Goal: Information Seeking & Learning: Learn about a topic

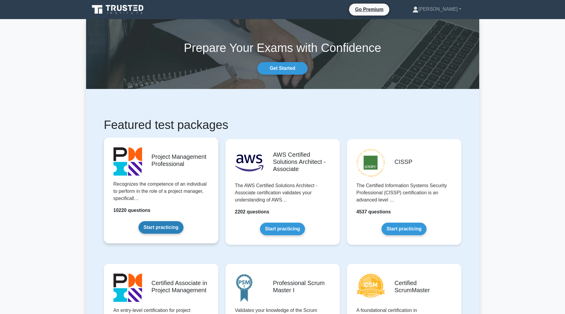
click at [177, 221] on link "Start practicing" at bounding box center [161, 227] width 45 height 13
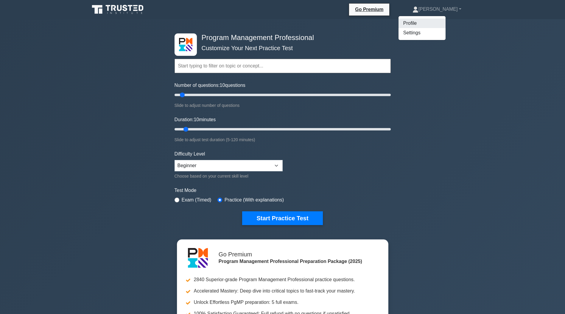
click at [424, 22] on link "Profile" at bounding box center [422, 23] width 47 height 10
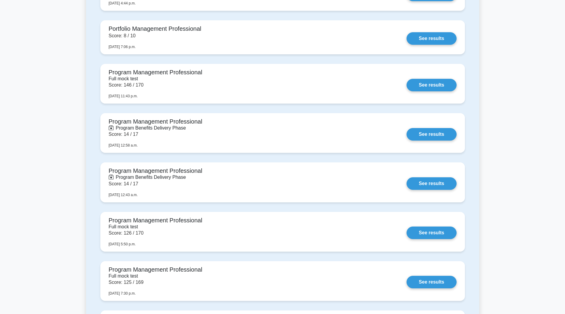
scroll to position [201, 0]
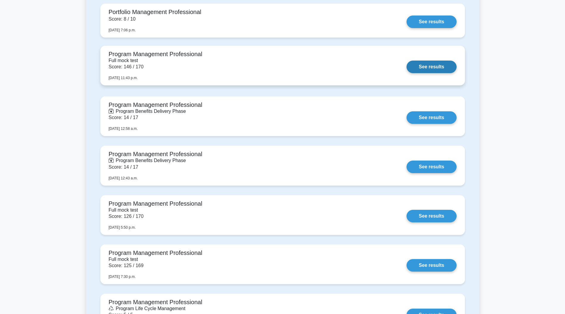
click at [442, 68] on link "See results" at bounding box center [432, 67] width 50 height 13
click at [407, 68] on link "See results" at bounding box center [432, 67] width 50 height 13
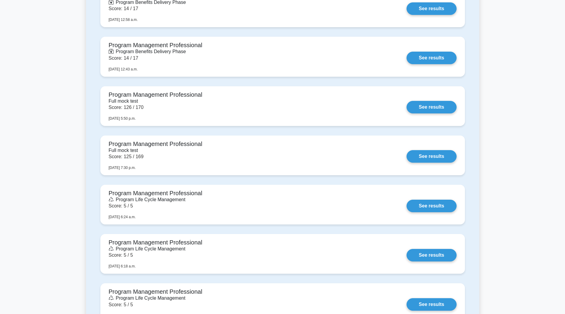
scroll to position [0, 0]
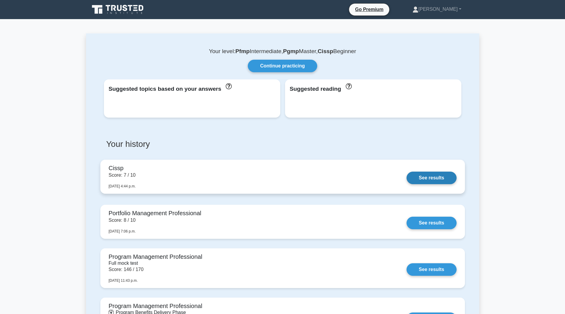
click at [430, 180] on link "See results" at bounding box center [432, 177] width 50 height 13
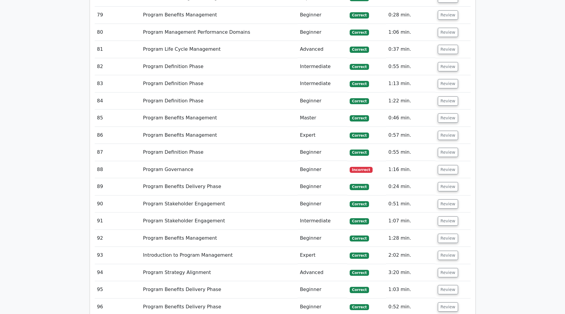
scroll to position [1973, 0]
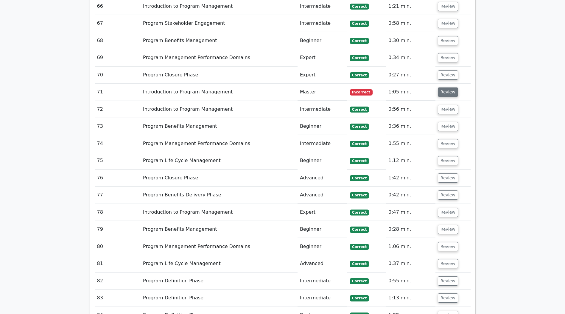
click at [446, 87] on button "Review" at bounding box center [448, 91] width 20 height 9
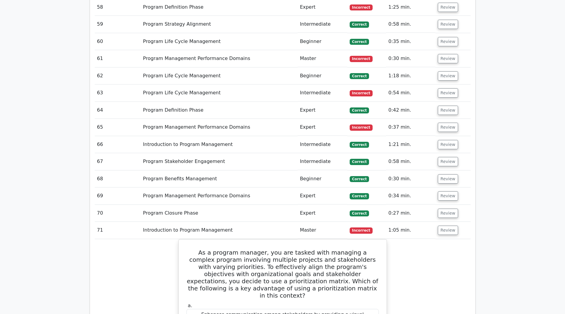
scroll to position [0, 0]
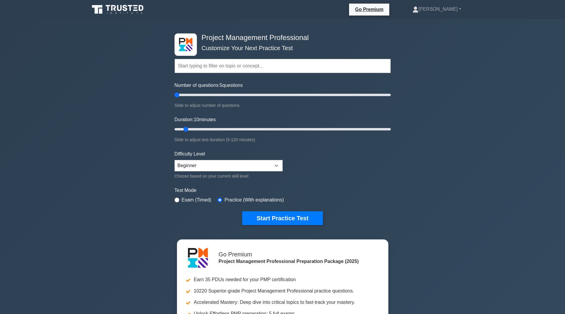
drag, startPoint x: 182, startPoint y: 94, endPoint x: 177, endPoint y: 94, distance: 4.2
type input "5"
click at [177, 94] on input "Number of questions: 5 questions" at bounding box center [283, 94] width 216 height 7
drag, startPoint x: 185, startPoint y: 128, endPoint x: 177, endPoint y: 128, distance: 8.1
type input "5"
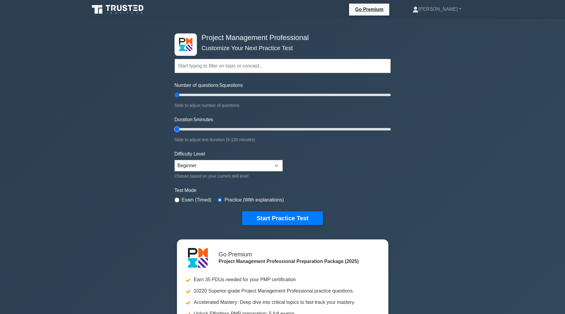
click at [177, 128] on input "Duration: 5 minutes" at bounding box center [283, 128] width 216 height 7
click at [237, 166] on select "Beginner Intermediate Expert" at bounding box center [229, 165] width 108 height 11
select select "expert"
click at [175, 160] on select "Beginner Intermediate Expert" at bounding box center [229, 165] width 108 height 11
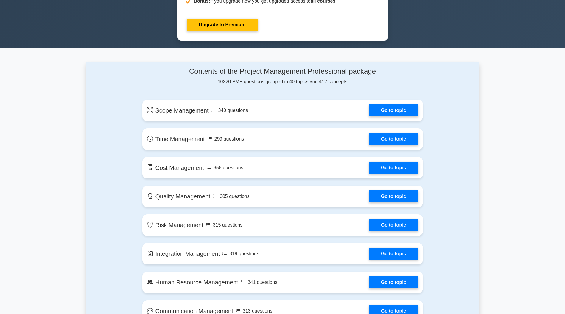
scroll to position [340, 0]
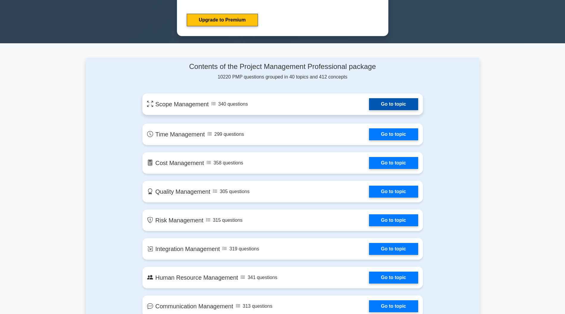
click at [403, 101] on link "Go to topic" at bounding box center [393, 104] width 49 height 12
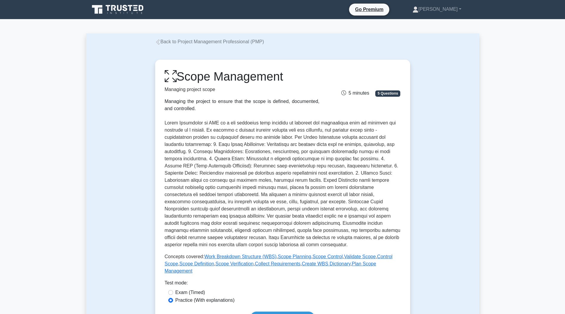
click at [169, 42] on link "Back to Project Management Professional (PMP)" at bounding box center [209, 41] width 109 height 5
